Goal: Information Seeking & Learning: Learn about a topic

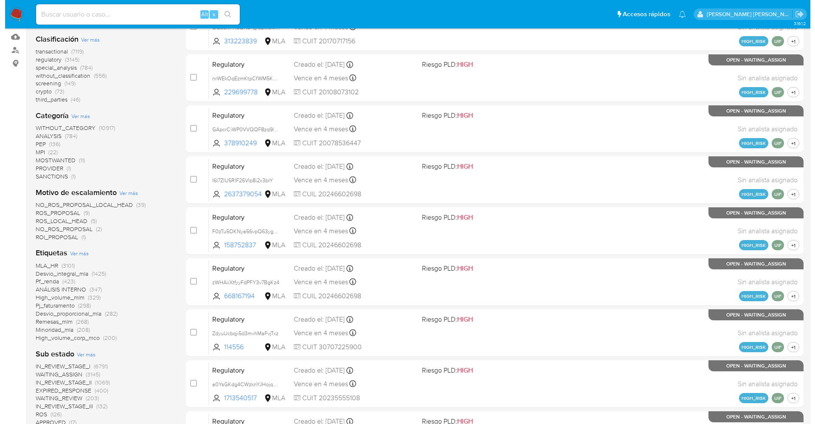
scroll to position [127, 0]
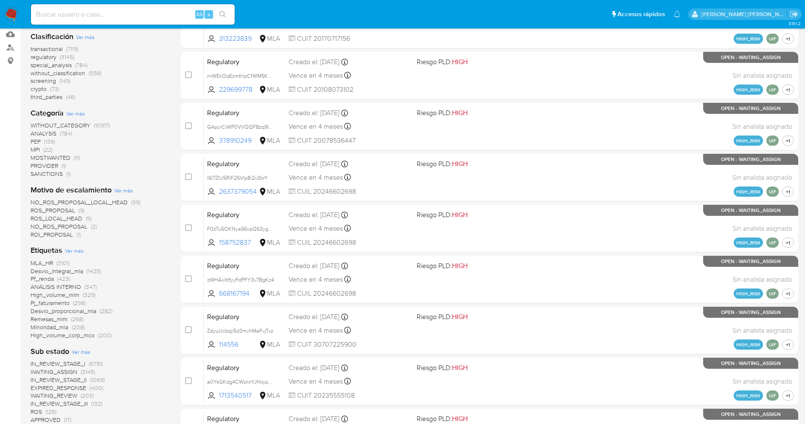
click at [77, 249] on span "Ver más" at bounding box center [74, 251] width 19 height 8
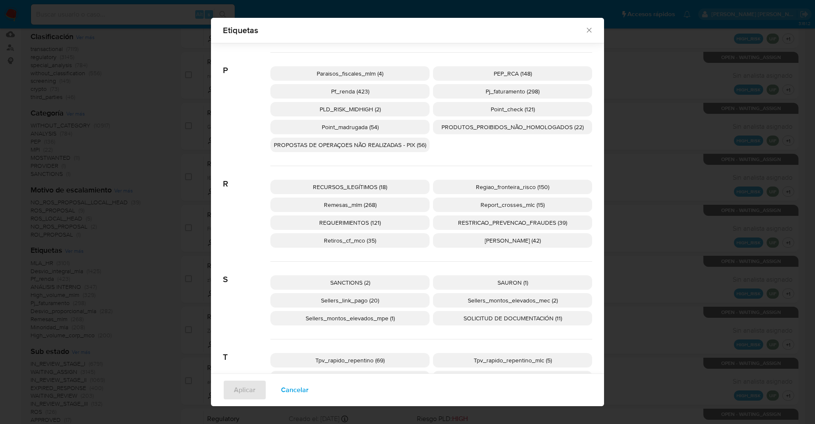
scroll to position [1458, 0]
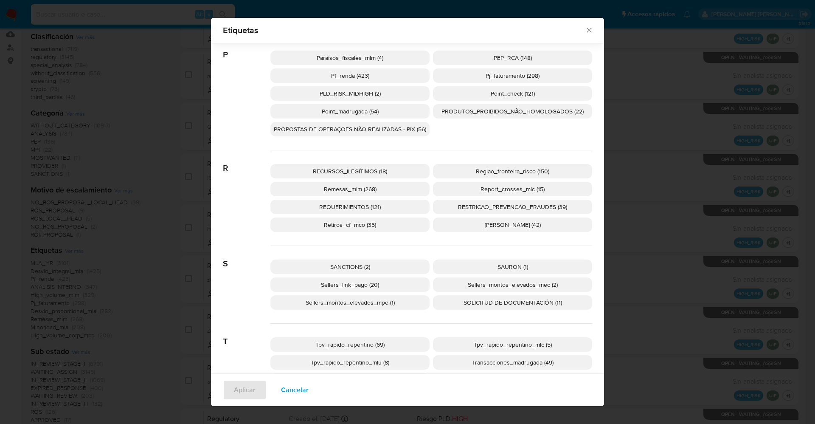
click at [346, 262] on span "SANCTIONS (2)" at bounding box center [350, 266] width 40 height 8
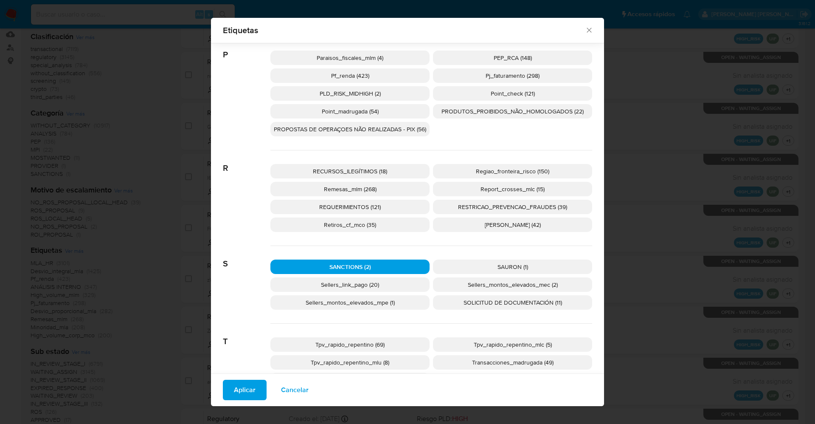
click at [247, 385] on span "Aplicar" at bounding box center [245, 389] width 22 height 19
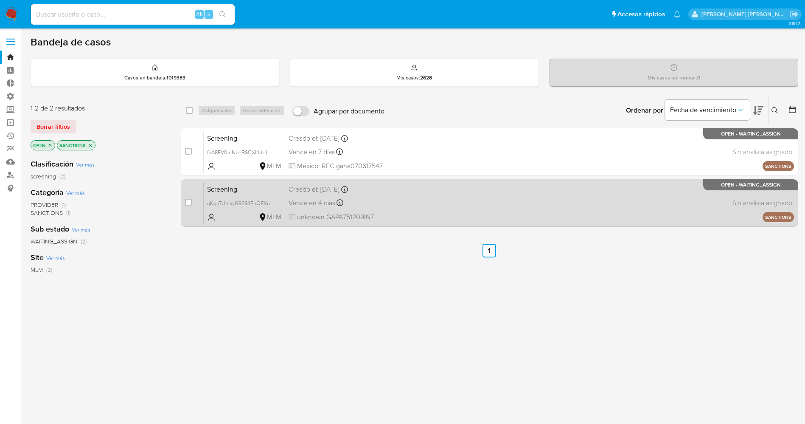
click at [417, 199] on div "Screening qKgk7UmkyGS294FnQFXule0S MLM Creado el: 03/10/2025 Creado el: 03/10/2…" at bounding box center [499, 202] width 590 height 43
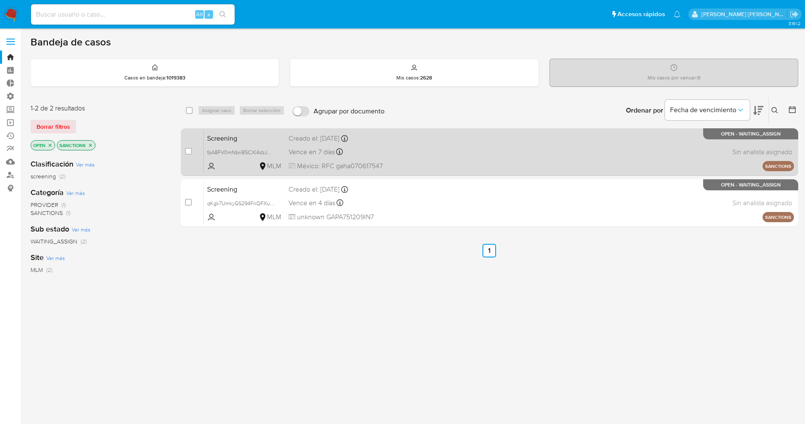
click at [476, 148] on div "Screening fpA8FV0mNbnBSCXl4dzJYL48 MLM Creado el: 03/10/2025 Creado el: 03/10/2…" at bounding box center [499, 151] width 590 height 43
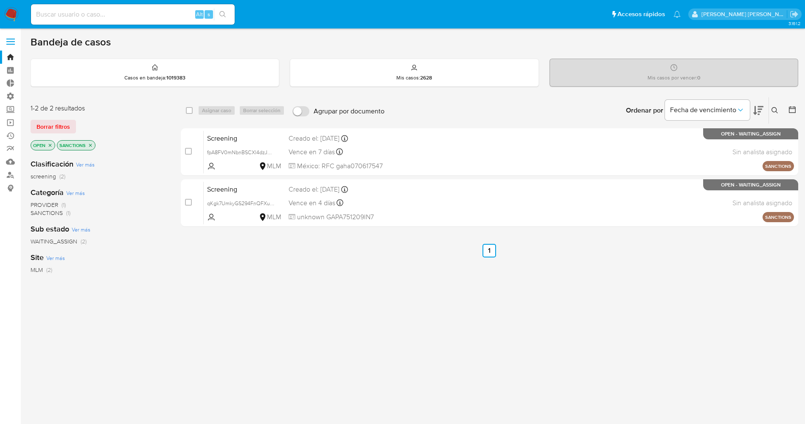
click at [7, 12] on img at bounding box center [11, 14] width 14 height 14
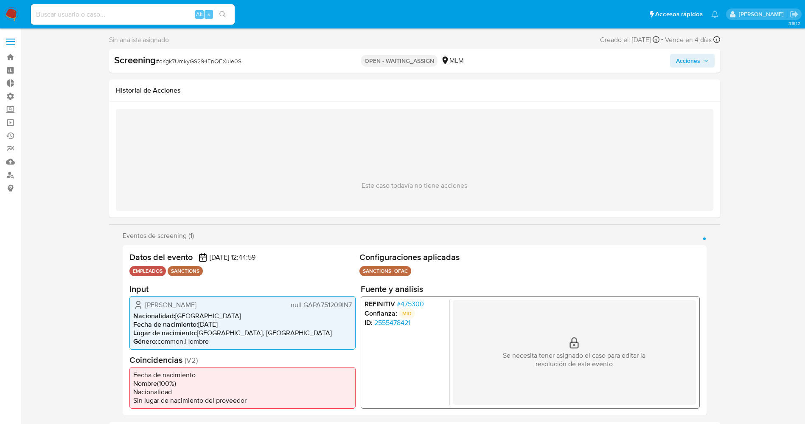
click at [416, 305] on span "# 475300" at bounding box center [409, 303] width 27 height 8
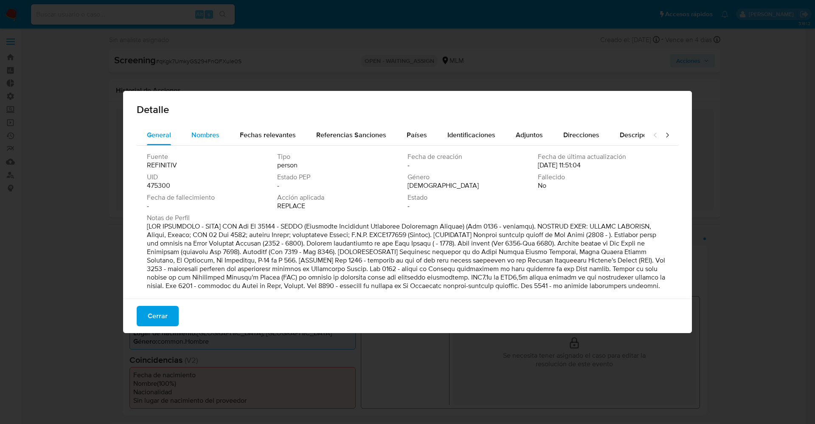
click at [207, 132] on span "Nombres" at bounding box center [205, 135] width 28 height 10
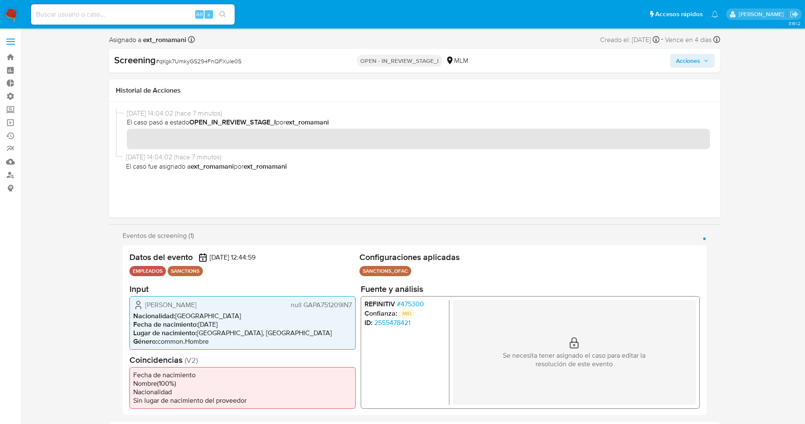
click at [413, 303] on span "# 475300" at bounding box center [409, 303] width 27 height 8
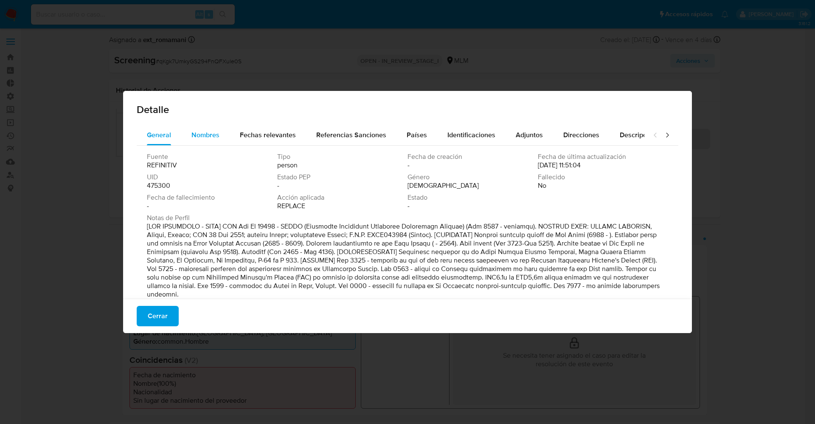
click at [204, 138] on span "Nombres" at bounding box center [205, 135] width 28 height 10
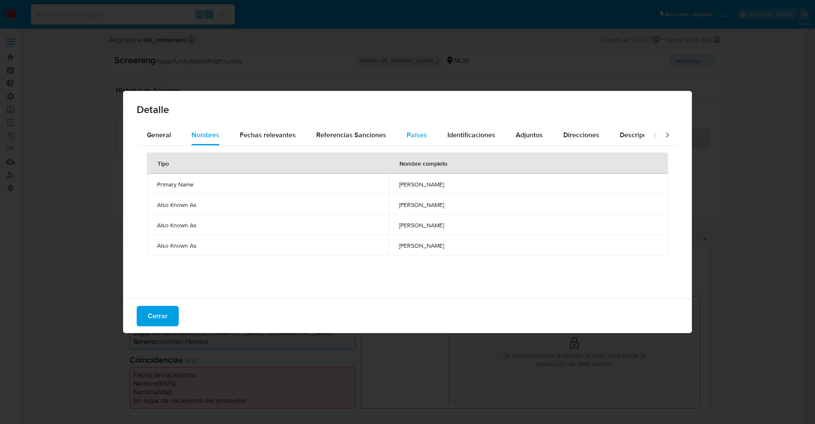
click at [417, 134] on span "Países" at bounding box center [417, 135] width 20 height 10
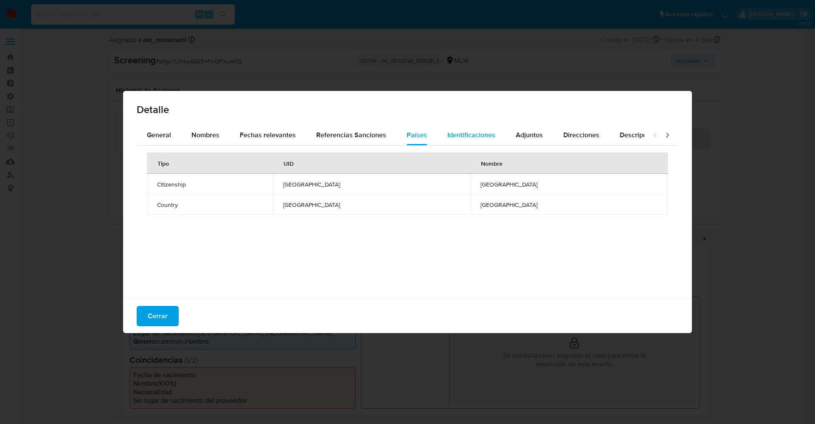
click at [450, 130] on span "Identificaciones" at bounding box center [471, 135] width 48 height 10
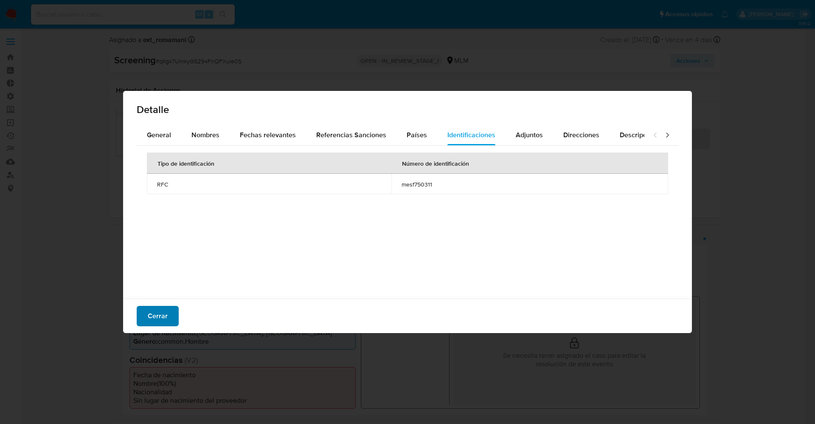
click at [159, 307] on span "Cerrar" at bounding box center [158, 315] width 20 height 19
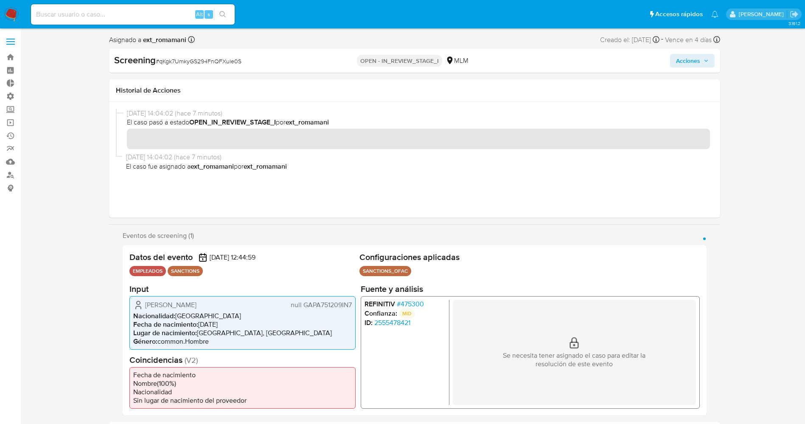
click at [404, 306] on span "# 475300" at bounding box center [409, 303] width 27 height 8
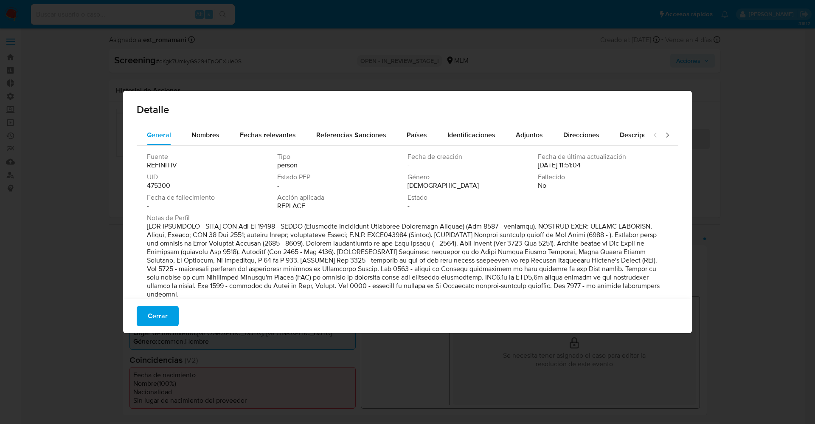
click at [263, 146] on div "Fuente REFINITIV Tipo person Fecha de creación - Fecha de última actualización …" at bounding box center [408, 227] width 542 height 163
click at [264, 138] on span "Fechas relevantes" at bounding box center [268, 135] width 56 height 10
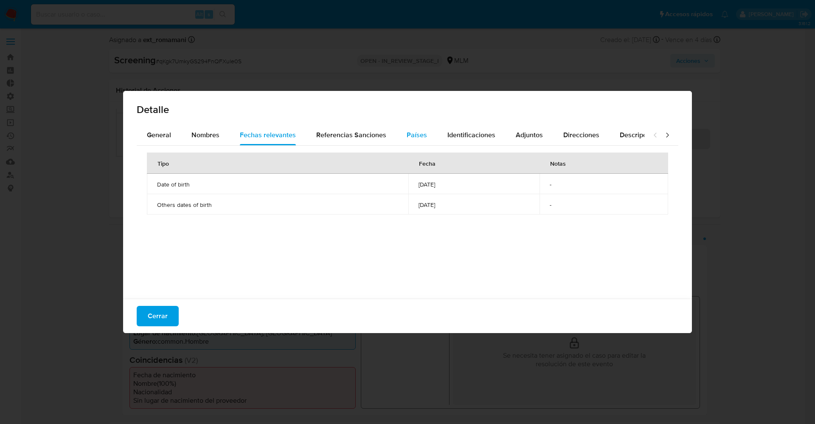
click at [416, 141] on div "Países" at bounding box center [417, 135] width 20 height 20
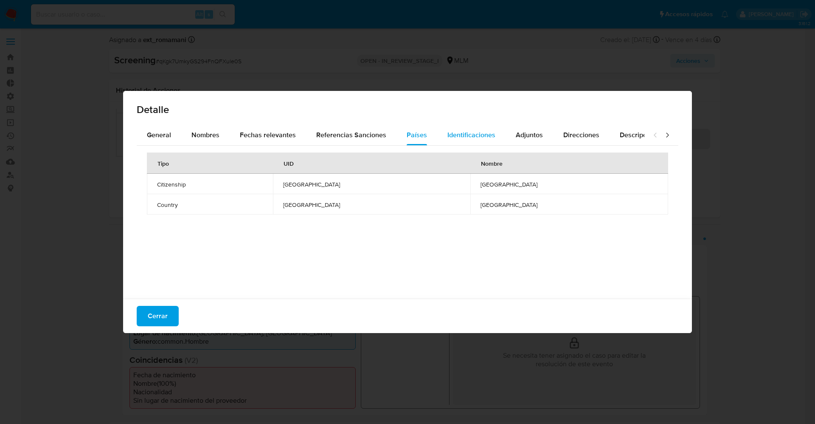
click at [472, 140] on div "Identificaciones" at bounding box center [471, 135] width 48 height 20
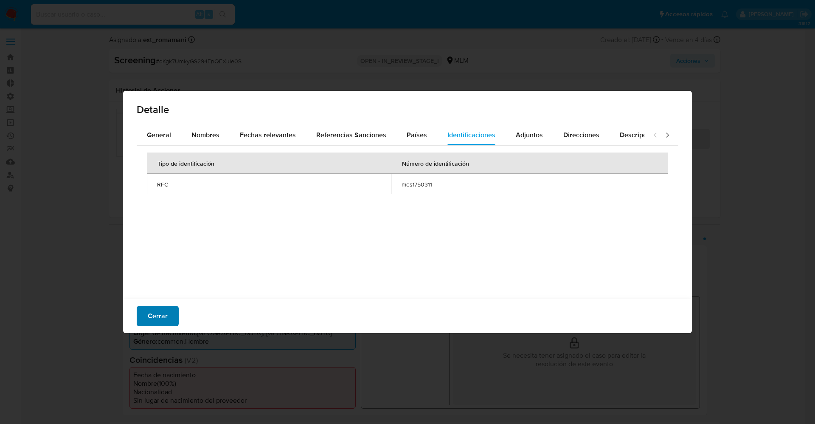
click at [165, 310] on span "Cerrar" at bounding box center [158, 315] width 20 height 19
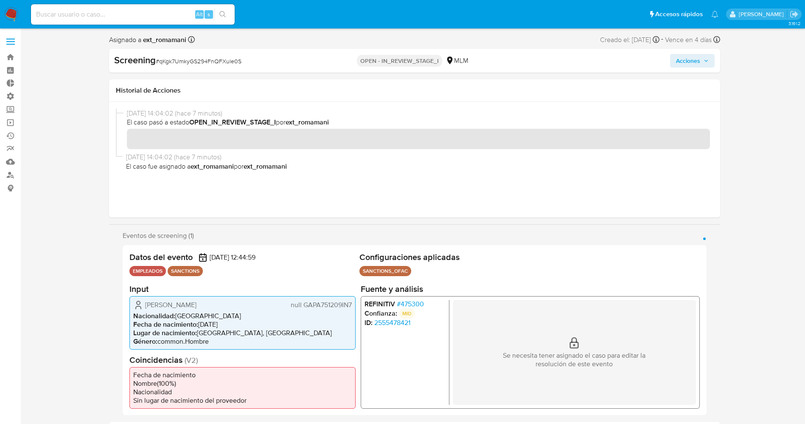
click at [407, 302] on span "# 475300" at bounding box center [409, 303] width 27 height 8
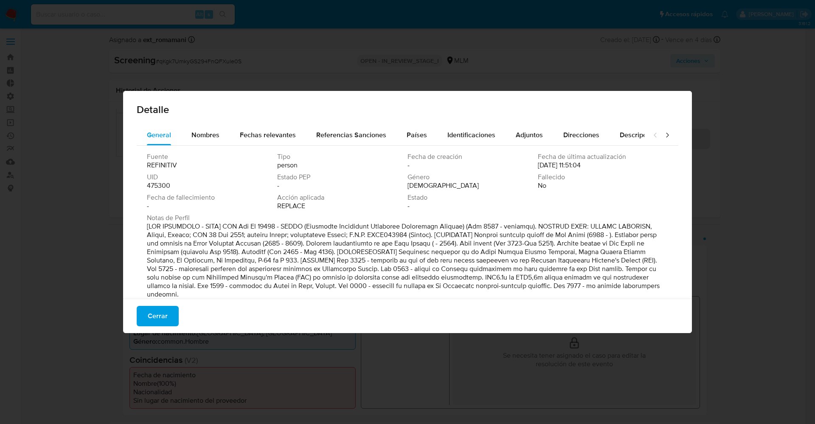
click at [146, 317] on button "Cerrar" at bounding box center [158, 316] width 42 height 20
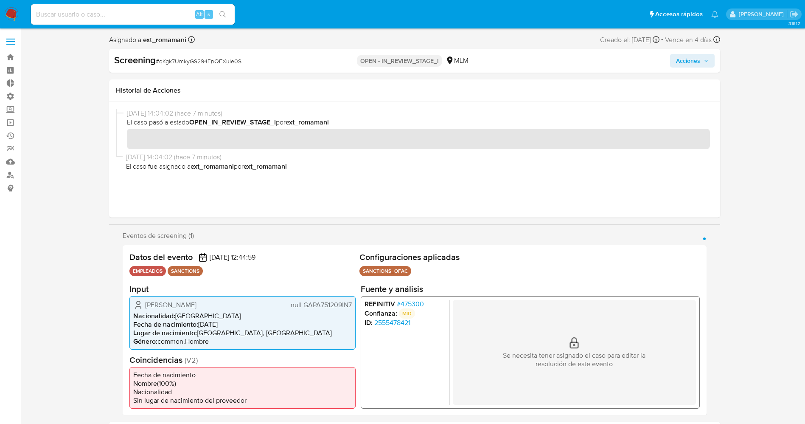
click at [14, 11] on img at bounding box center [11, 14] width 14 height 14
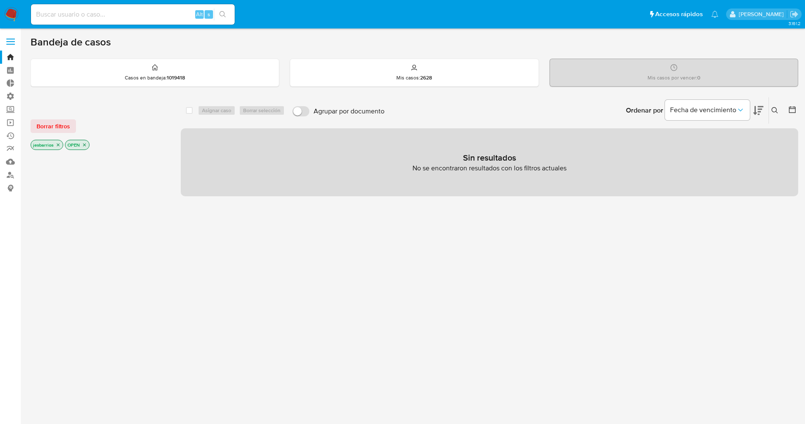
click at [11, 12] on img at bounding box center [11, 14] width 14 height 14
click at [54, 120] on span "Borrar filtros" at bounding box center [54, 126] width 34 height 12
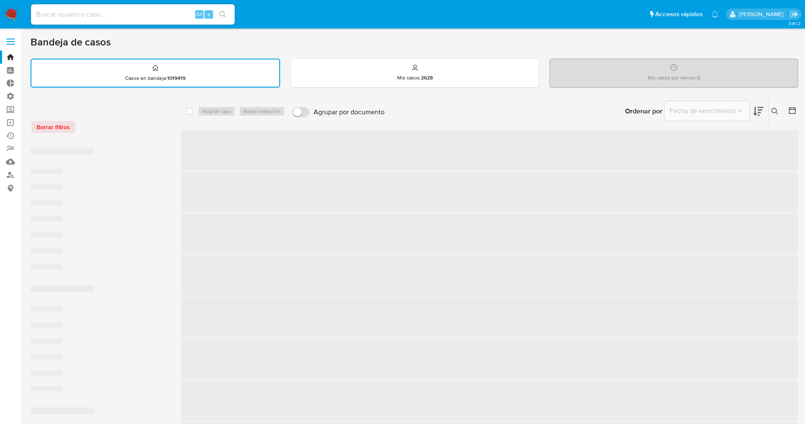
click at [10, 38] on span at bounding box center [10, 38] width 8 height 1
click at [0, 0] on input "checkbox" at bounding box center [0, 0] width 0 height 0
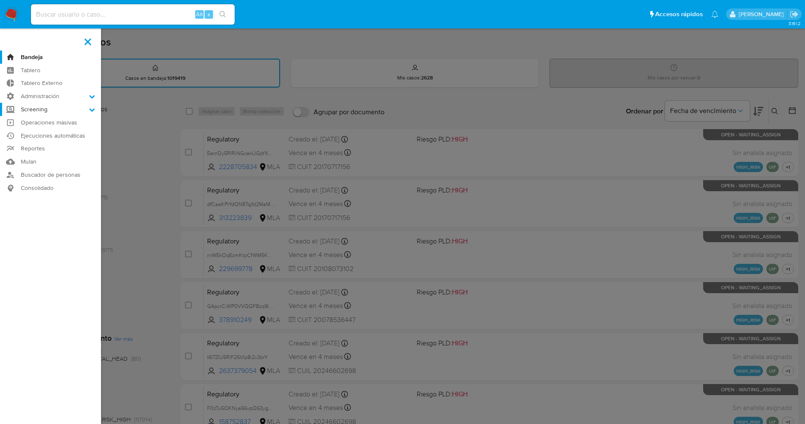
click at [67, 111] on label "Screening" at bounding box center [50, 109] width 101 height 13
click at [0, 0] on input "Screening" at bounding box center [0, 0] width 0 height 0
click at [42, 153] on link "Watchlist" at bounding box center [50, 153] width 101 height 11
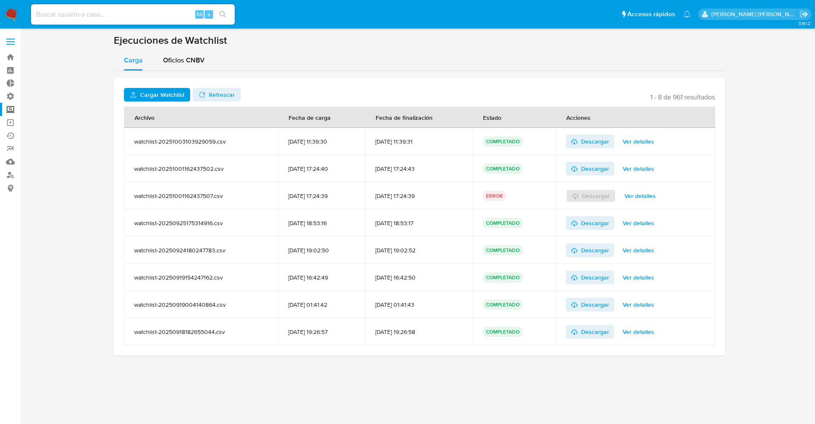
click at [13, 38] on span at bounding box center [10, 38] width 8 height 1
click at [0, 0] on input "checkbox" at bounding box center [0, 0] width 0 height 0
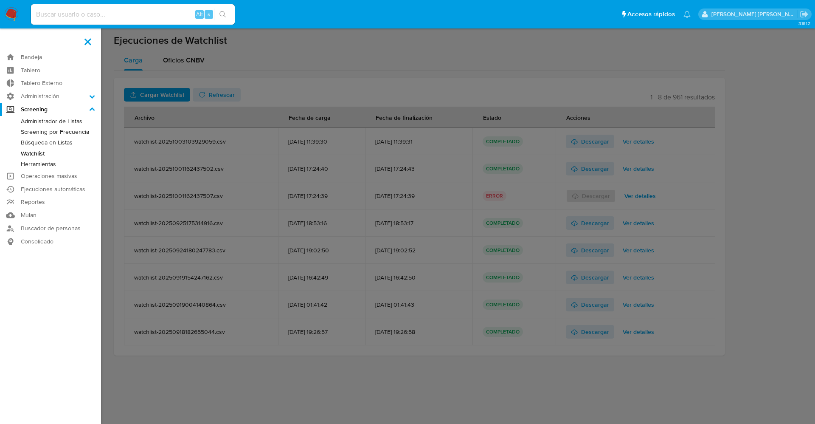
click at [55, 142] on link "Búsqueda en Listas" at bounding box center [50, 142] width 101 height 11
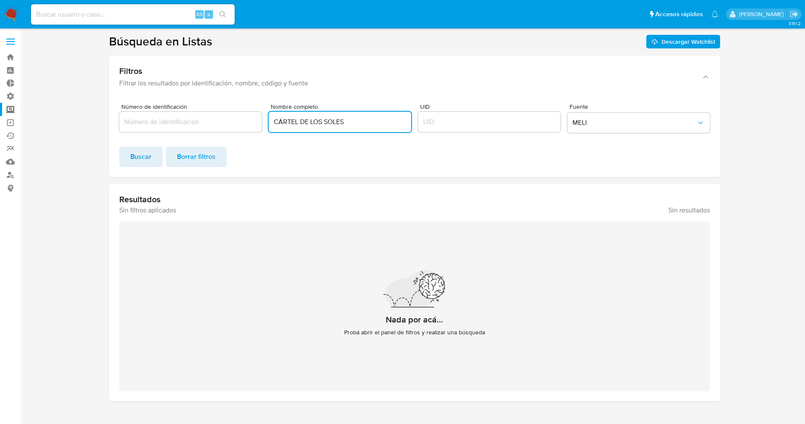
drag, startPoint x: 402, startPoint y: 124, endPoint x: 156, endPoint y: 121, distance: 245.8
click at [156, 121] on div "Número de identificación Nombre completo CÁRTEL DE LOS SOLES UID Fuente [PERSON…" at bounding box center [414, 120] width 591 height 33
type input "[PERSON_NAME]"
click at [146, 153] on span "Buscar" at bounding box center [140, 156] width 21 height 19
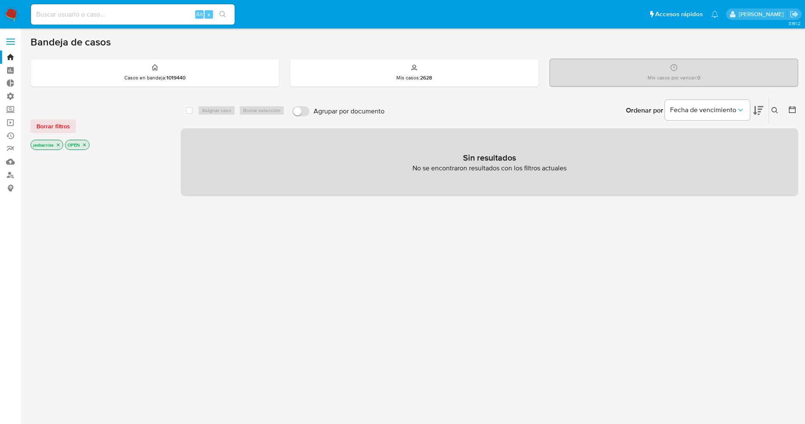
click at [14, 35] on label at bounding box center [10, 42] width 21 height 18
click at [0, 0] on input "checkbox" at bounding box center [0, 0] width 0 height 0
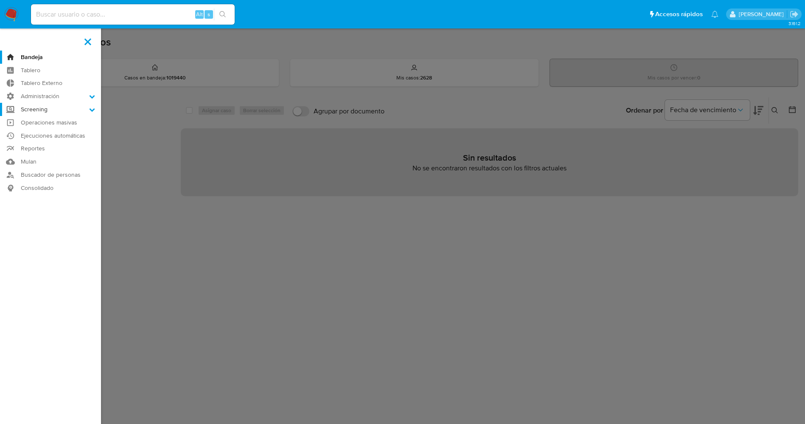
click at [64, 111] on label "Screening" at bounding box center [50, 109] width 101 height 13
click at [0, 0] on input "Screening" at bounding box center [0, 0] width 0 height 0
click at [58, 120] on link "Administrador de Listas" at bounding box center [50, 121] width 101 height 11
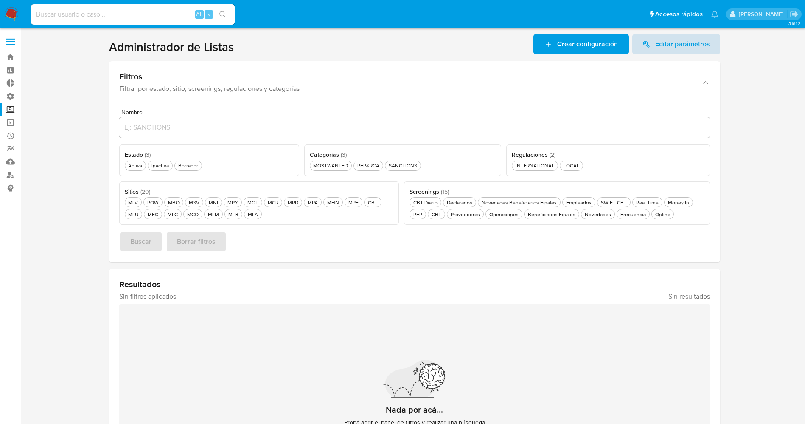
click at [664, 37] on span "Editar parámetros" at bounding box center [682, 44] width 55 height 20
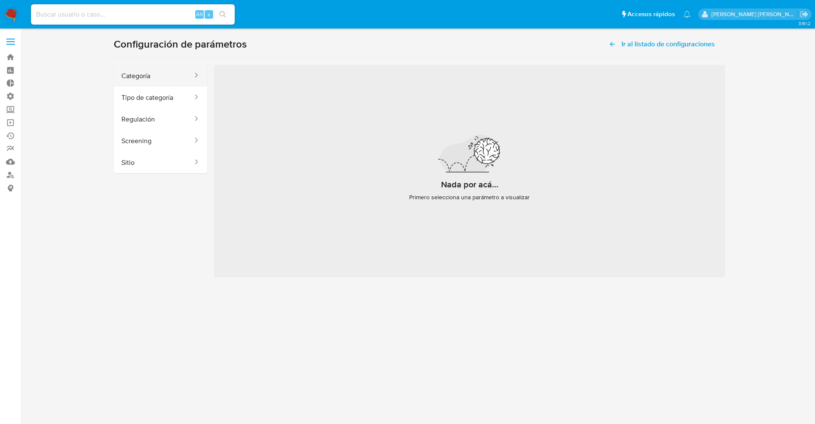
click at [152, 68] on button "Categoría" at bounding box center [154, 76] width 80 height 22
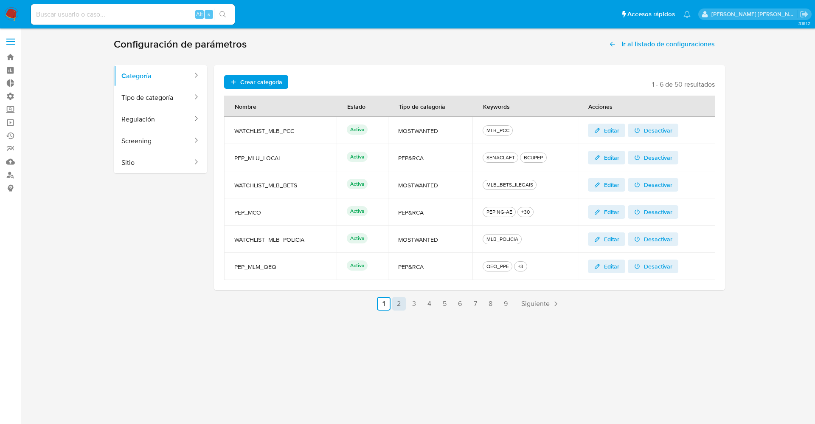
click at [396, 301] on link "2" at bounding box center [399, 304] width 14 height 14
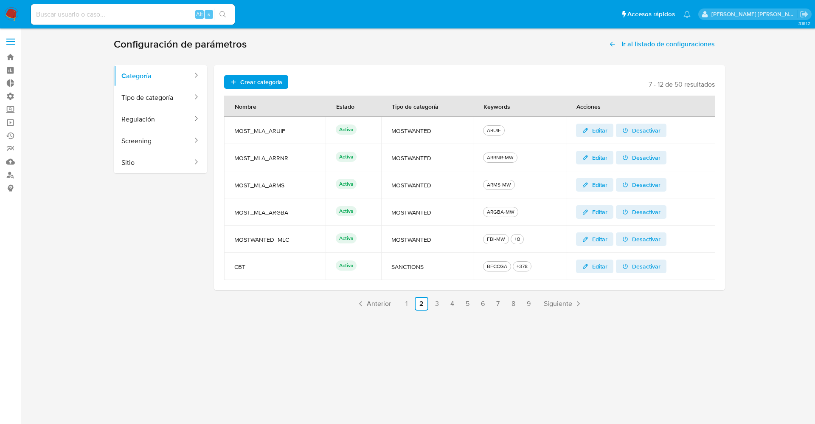
drag, startPoint x: 235, startPoint y: 270, endPoint x: 249, endPoint y: 269, distance: 14.0
click at [249, 269] on span "CBT" at bounding box center [274, 267] width 81 height 8
click at [440, 304] on link "3" at bounding box center [437, 304] width 14 height 14
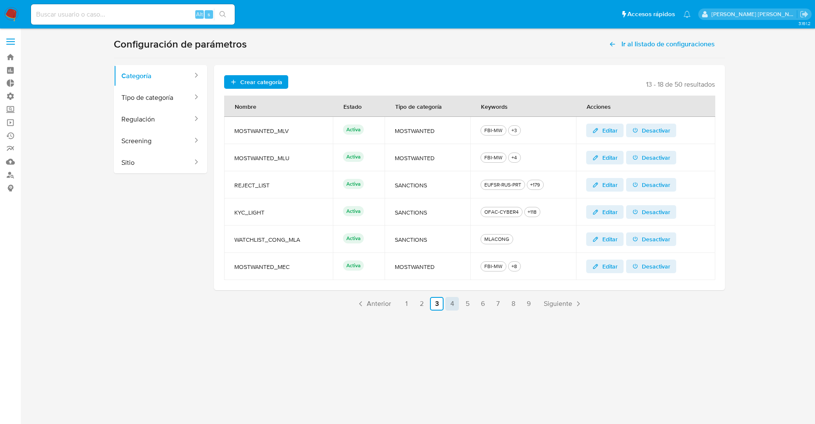
click at [457, 304] on link "4" at bounding box center [452, 304] width 14 height 14
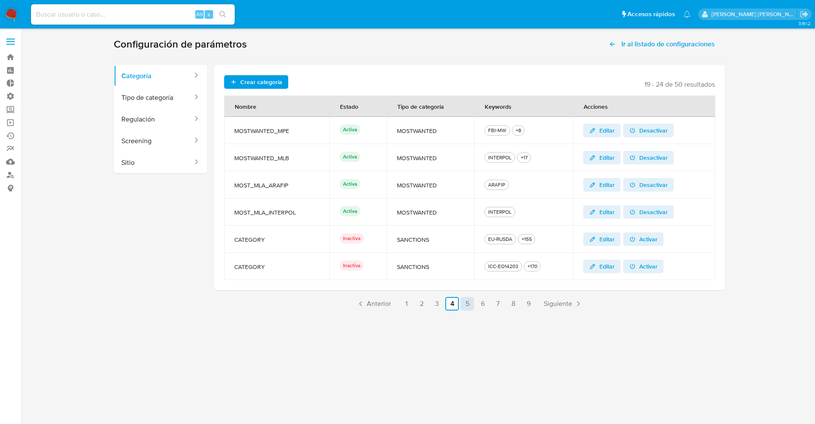
click at [473, 302] on link "5" at bounding box center [467, 304] width 14 height 14
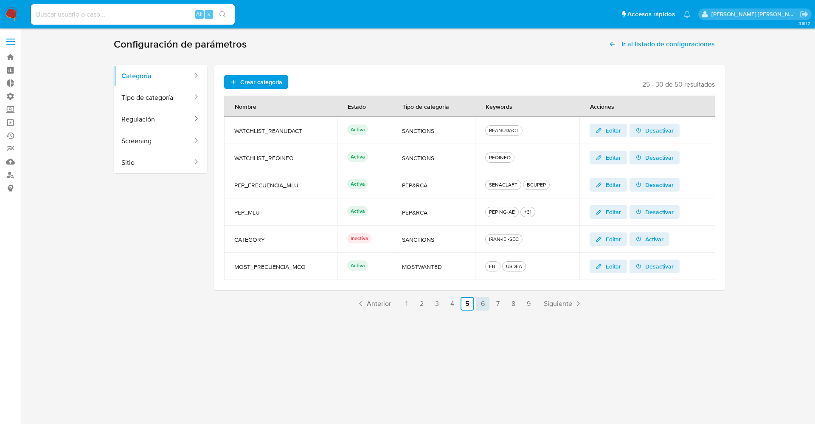
click at [483, 302] on link "6" at bounding box center [483, 304] width 14 height 14
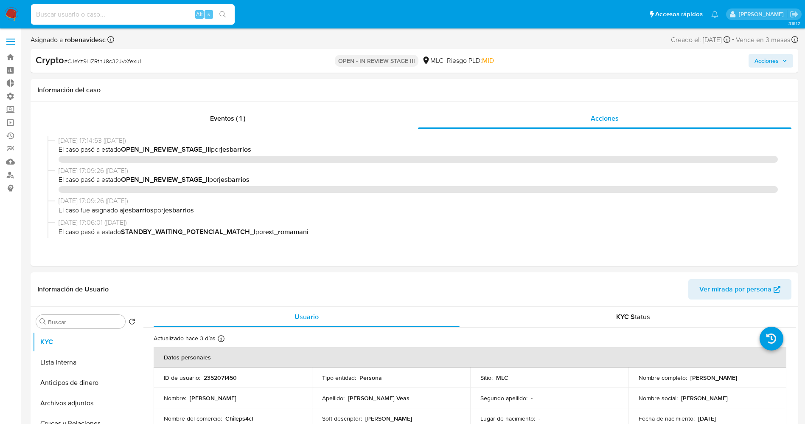
select select "10"
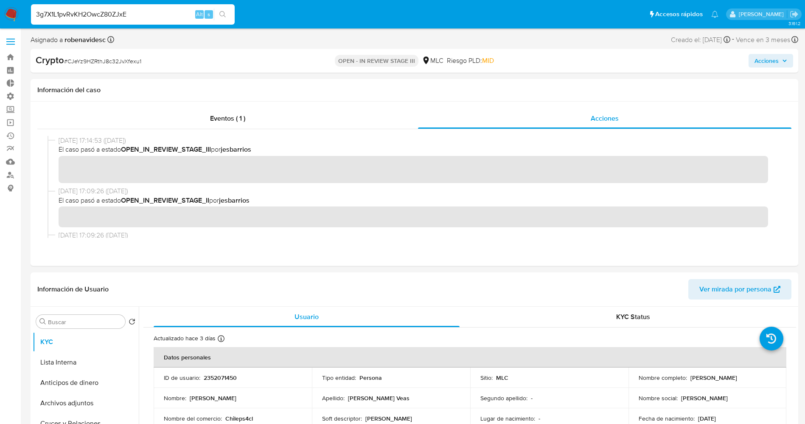
type input "3g7X1L1pvRvKH2OwcZ80ZJxE"
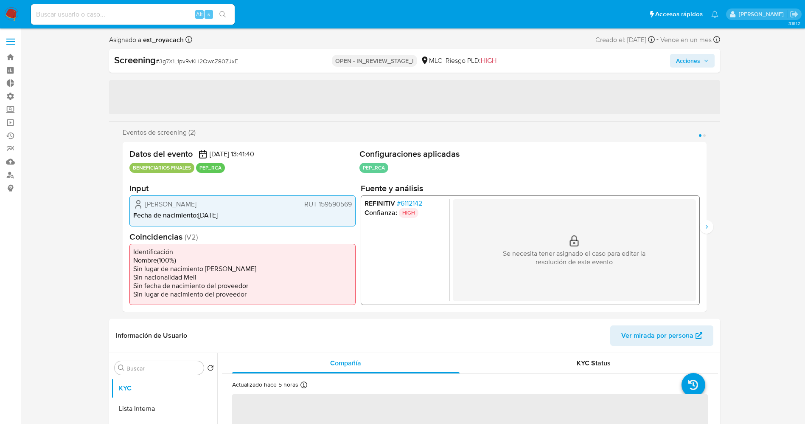
select select "10"
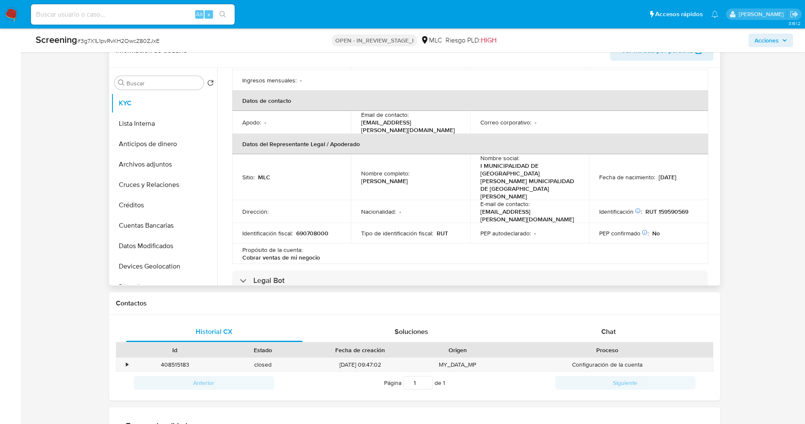
scroll to position [446, 0]
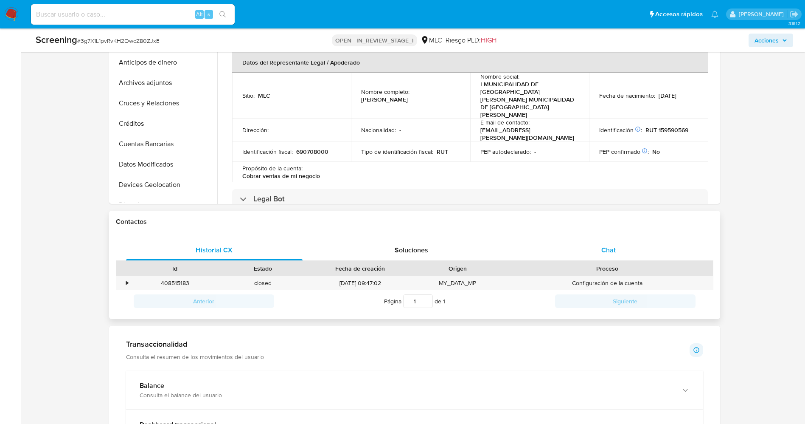
click at [581, 254] on div "Chat" at bounding box center [608, 250] width 177 height 20
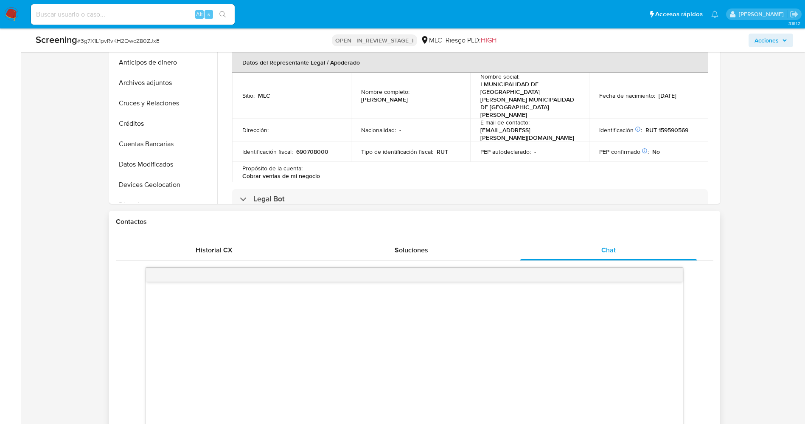
scroll to position [382, 0]
